Goal: Task Accomplishment & Management: Manage account settings

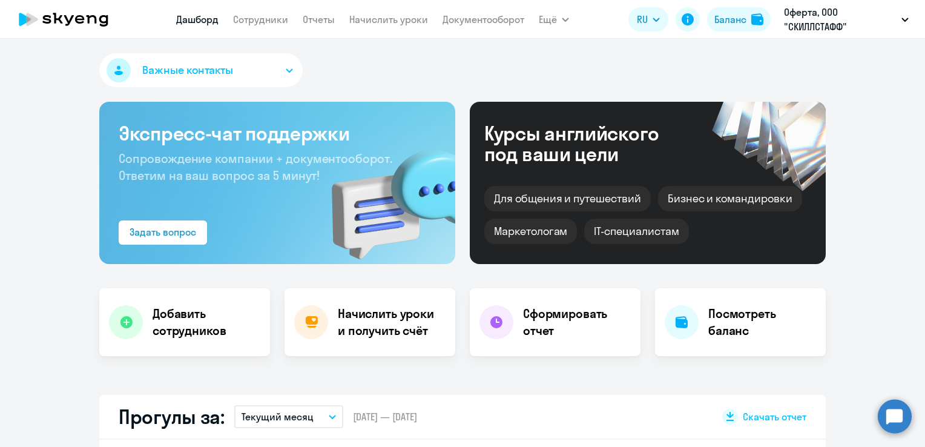
select select "30"
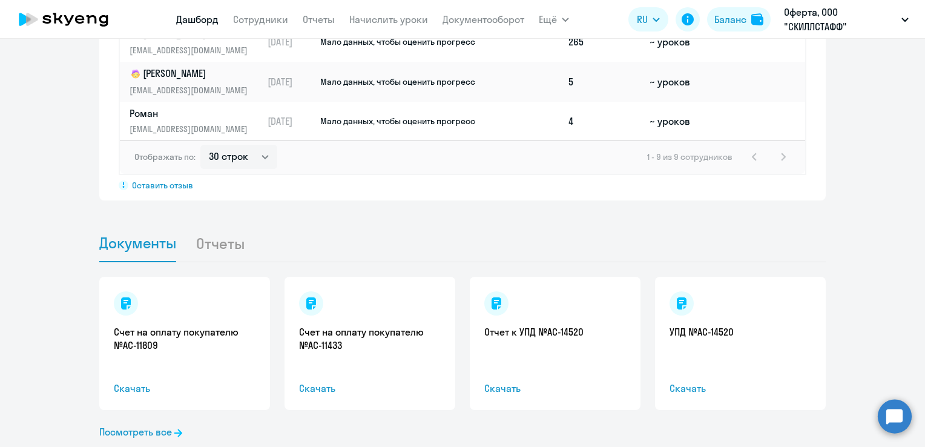
scroll to position [1054, 0]
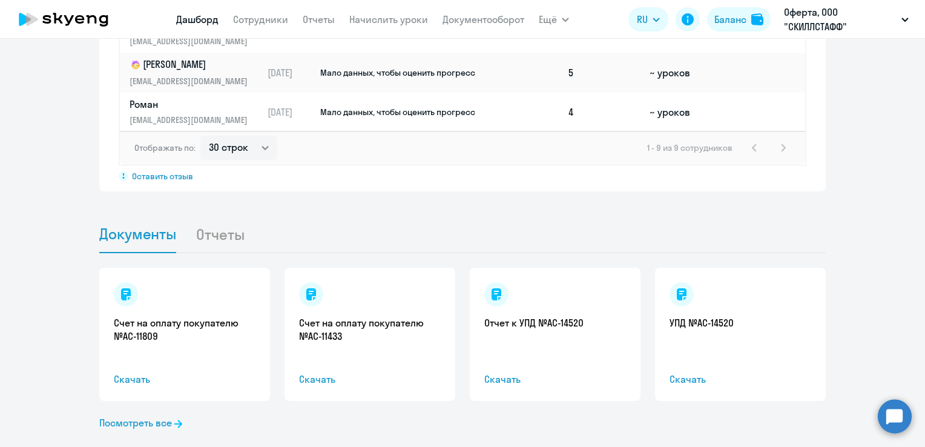
click at [210, 215] on li "Отчеты" at bounding box center [229, 233] width 68 height 37
click at [221, 215] on li "Отчеты" at bounding box center [229, 233] width 68 height 37
click at [220, 215] on li "Отчеты" at bounding box center [229, 233] width 68 height 37
click at [159, 415] on link "Посмотреть все" at bounding box center [140, 422] width 83 height 15
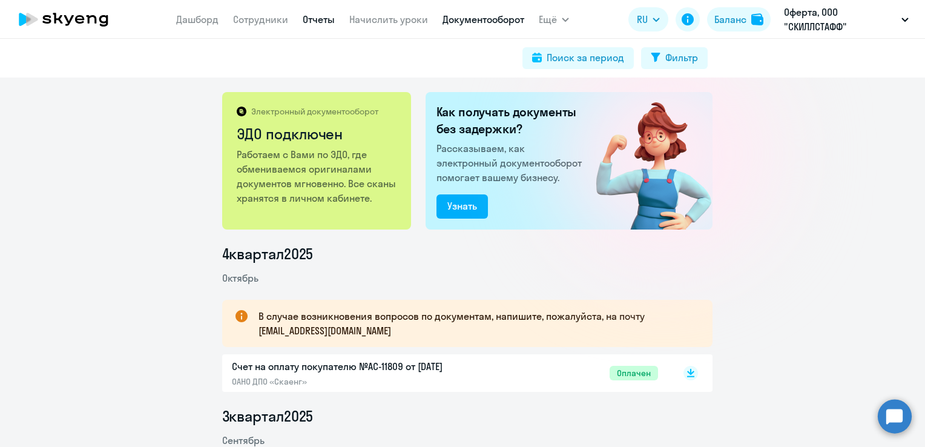
click at [311, 22] on link "Отчеты" at bounding box center [319, 19] width 32 height 12
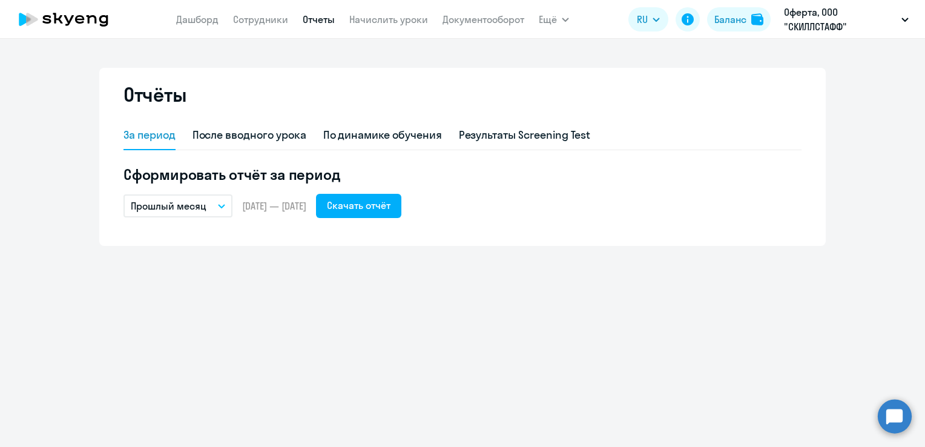
click at [184, 201] on p "Прошлый месяц" at bounding box center [169, 205] width 76 height 15
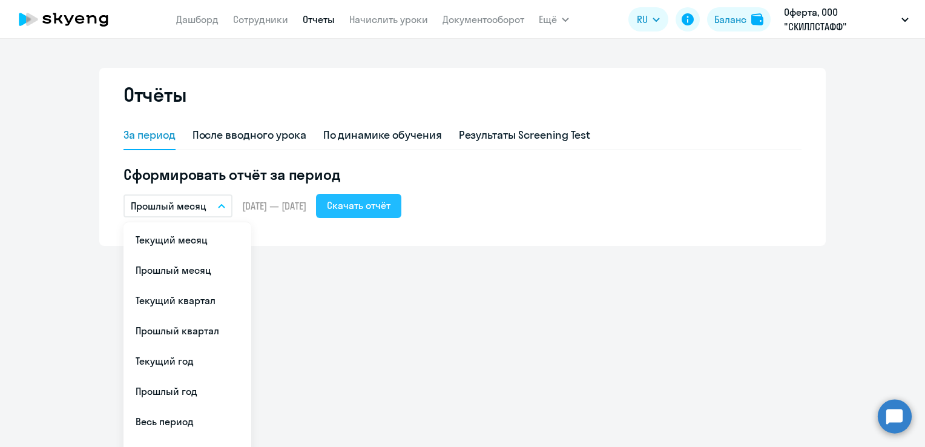
click at [390, 211] on div "Скачать отчёт" at bounding box center [359, 205] width 64 height 15
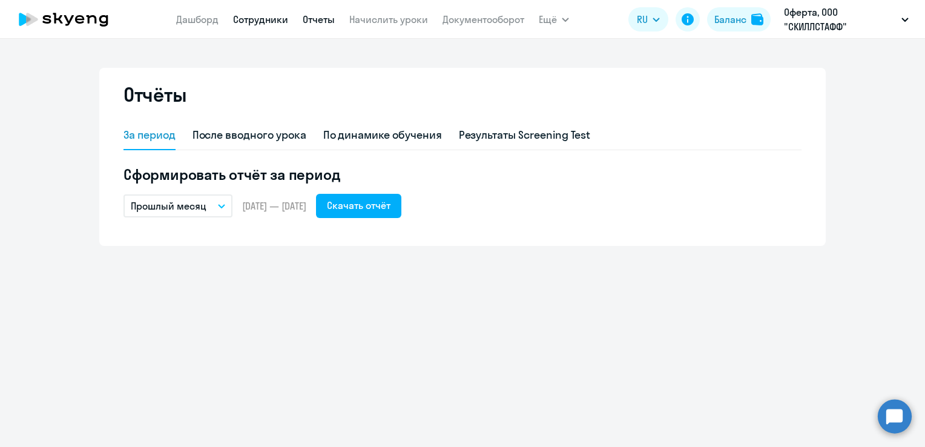
click at [251, 23] on link "Сотрудники" at bounding box center [260, 19] width 55 height 12
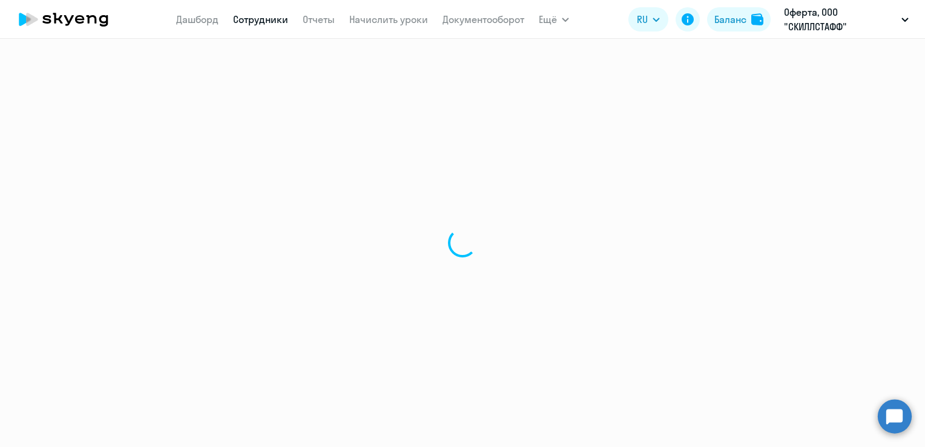
select select "30"
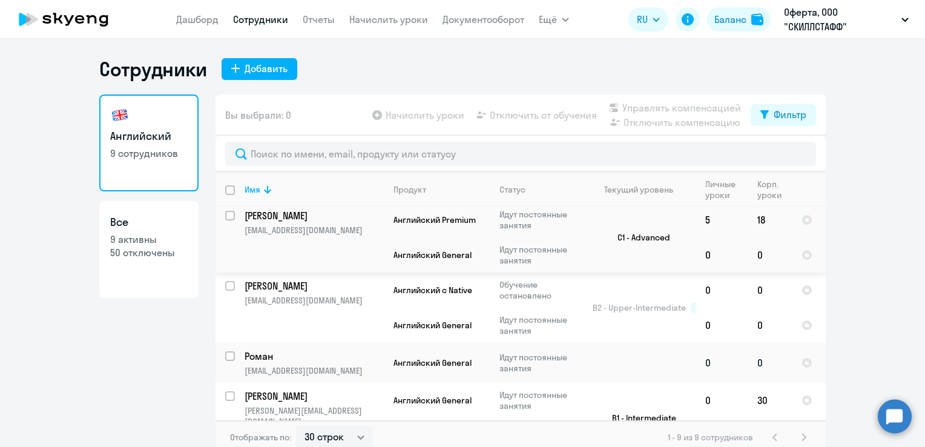
scroll to position [121, 0]
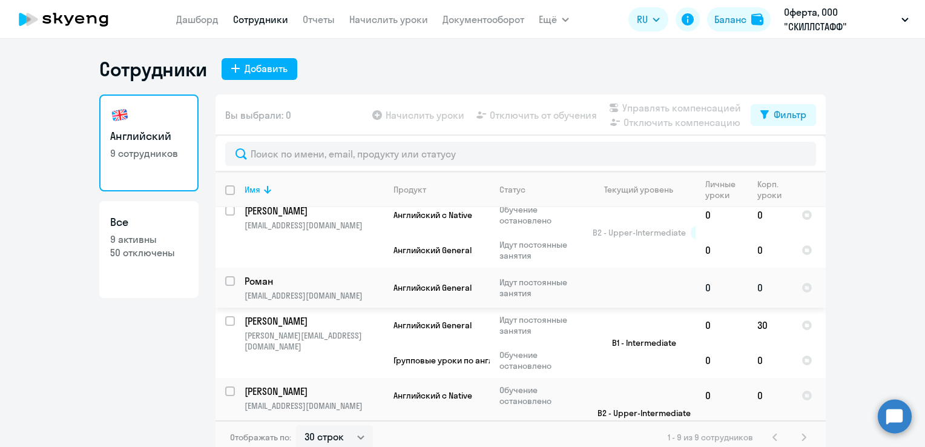
click at [262, 287] on p "Роман" at bounding box center [312, 280] width 137 height 13
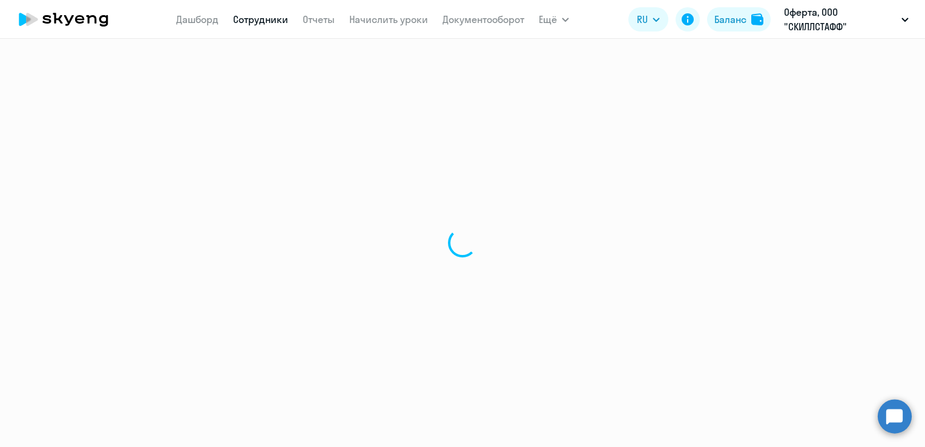
select select "english"
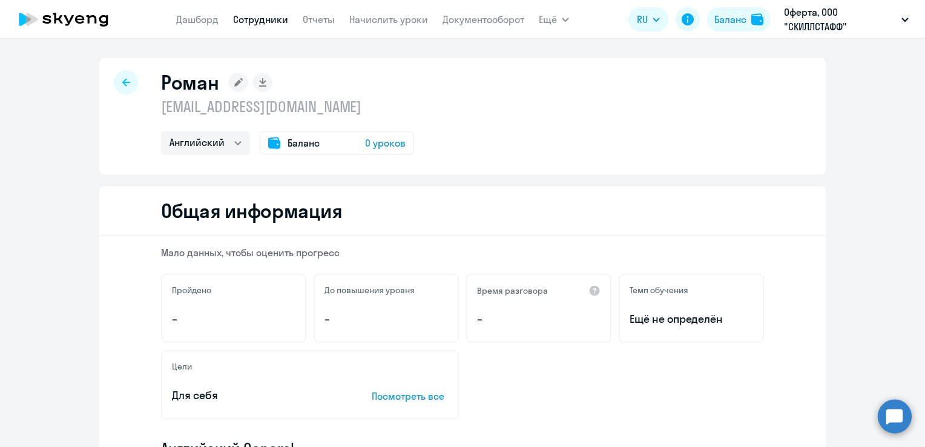
click at [229, 80] on rect at bounding box center [238, 82] width 19 height 19
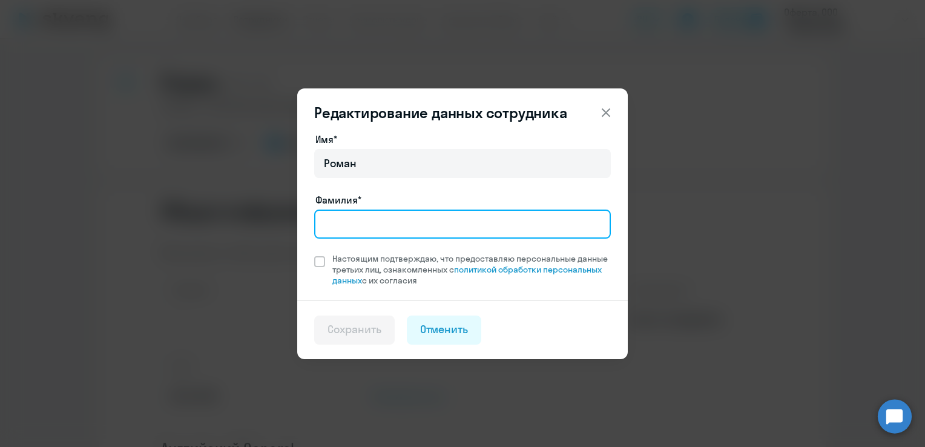
click at [367, 218] on input "Фамилия*" at bounding box center [462, 223] width 296 height 29
type input "[PERSON_NAME]"
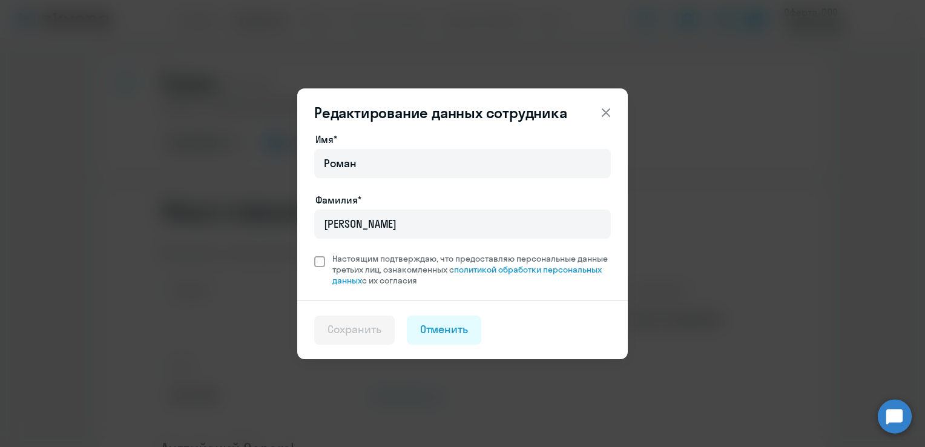
drag, startPoint x: 315, startPoint y: 266, endPoint x: 317, endPoint y: 277, distance: 11.6
click at [316, 266] on span at bounding box center [319, 261] width 11 height 11
click at [314, 253] on input "Настоящим подтверждаю, что предоставляю персональные данные третьих лиц, ознако…" at bounding box center [313, 252] width 1 height 1
checkbox input "true"
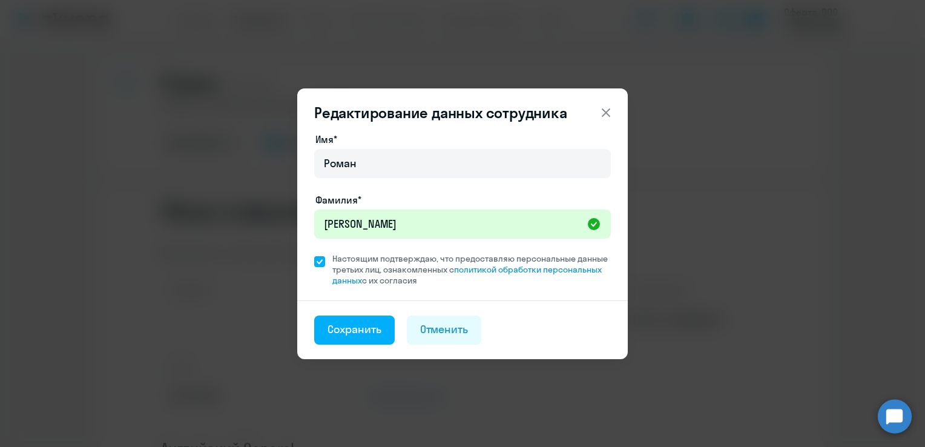
click at [344, 350] on footer "Сохранить Отменить" at bounding box center [462, 329] width 330 height 59
click at [348, 342] on button "Сохранить" at bounding box center [354, 329] width 80 height 29
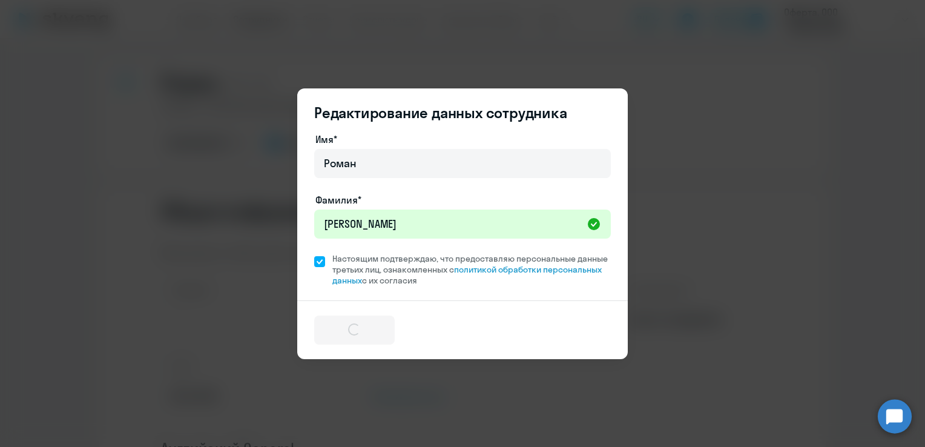
select select "english"
